Goal: Information Seeking & Learning: Learn about a topic

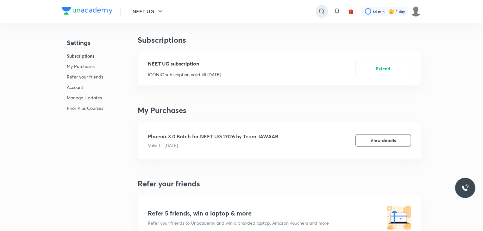
click at [323, 8] on icon at bounding box center [322, 12] width 8 height 8
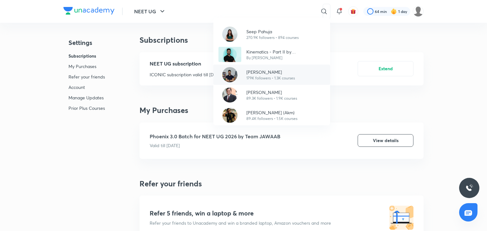
click at [260, 78] on p "179K followers • 1.3K courses" at bounding box center [270, 78] width 48 height 6
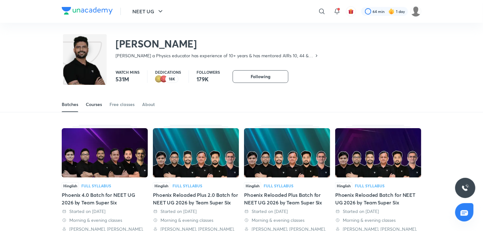
click at [98, 105] on div "Courses" at bounding box center [94, 104] width 16 height 6
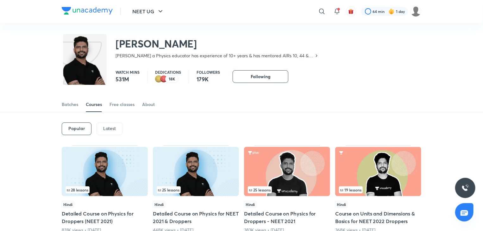
click at [115, 126] on p "Latest" at bounding box center [109, 128] width 13 height 5
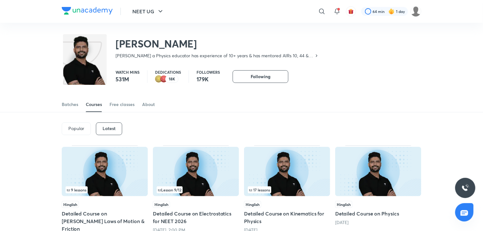
click at [195, 170] on img at bounding box center [196, 171] width 86 height 49
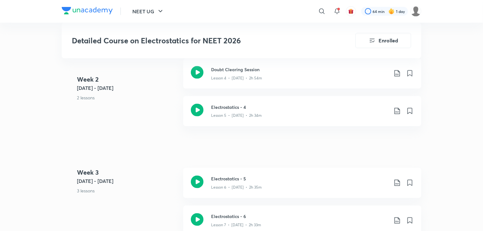
scroll to position [492, 0]
click at [197, 105] on icon at bounding box center [197, 110] width 13 height 13
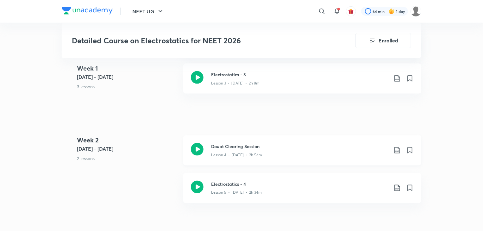
scroll to position [416, 0]
click at [201, 145] on icon at bounding box center [197, 149] width 13 height 13
